Goal: Task Accomplishment & Management: Use online tool/utility

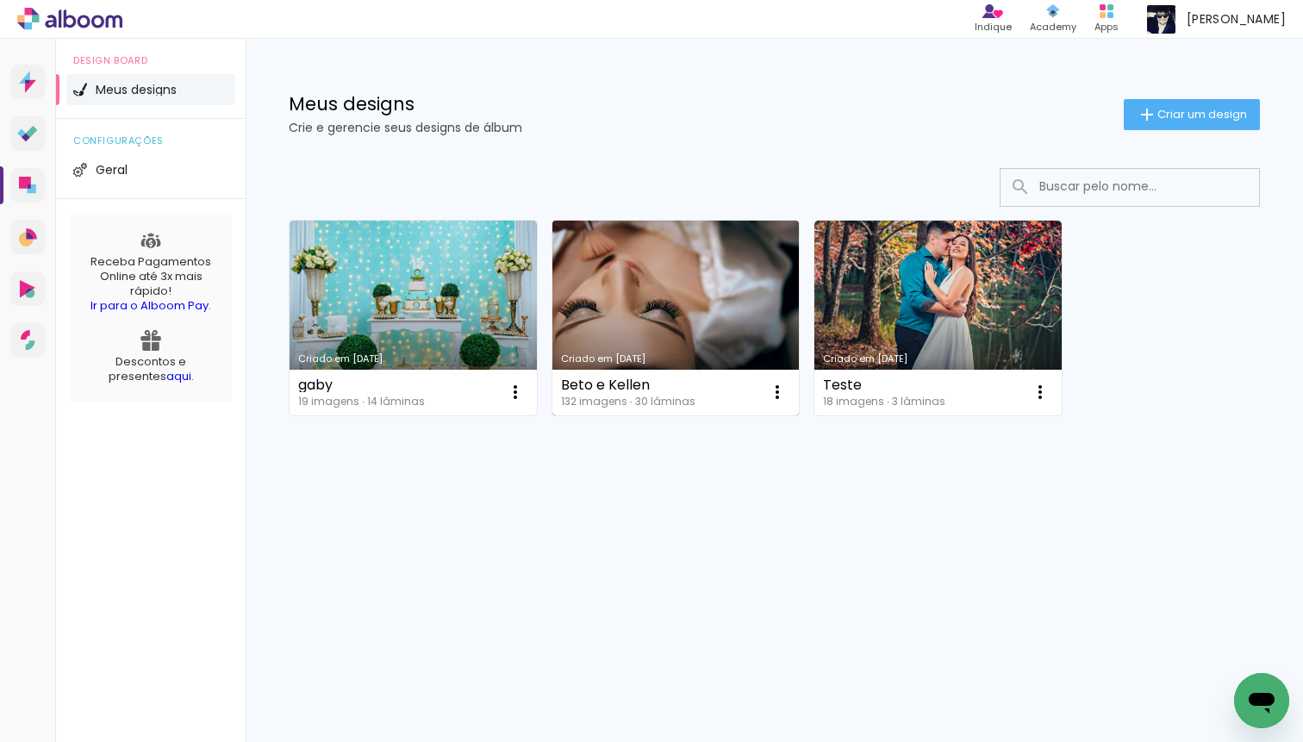
click at [690, 297] on link "Criado em [DATE]" at bounding box center [675, 318] width 247 height 195
